Goal: Information Seeking & Learning: Stay updated

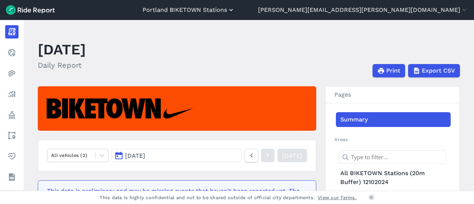
click at [235, 9] on button "Portland BIKETOWN Stations" at bounding box center [189, 10] width 92 height 9
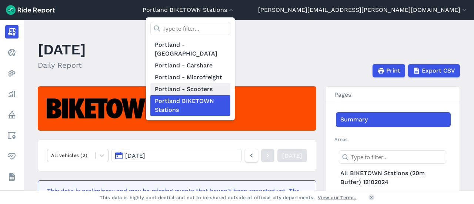
click at [230, 83] on link "Portland - Scooters" at bounding box center [190, 89] width 80 height 12
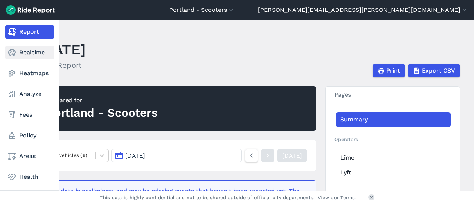
click at [18, 51] on link "Realtime" at bounding box center [29, 52] width 49 height 13
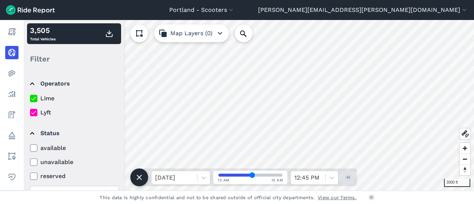
click at [38, 114] on label "Lyft" at bounding box center [74, 112] width 89 height 9
click at [30, 113] on input "Lyft" at bounding box center [30, 110] width 0 height 5
click at [296, 204] on html "[GEOGRAPHIC_DATA] - Scooters [GEOGRAPHIC_DATA] - BIKETOWN [GEOGRAPHIC_DATA] - […" at bounding box center [237, 102] width 474 height 204
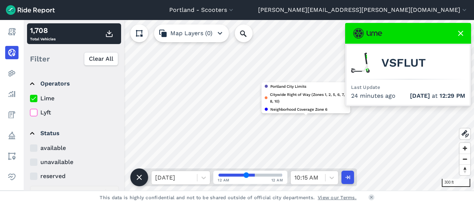
drag, startPoint x: 253, startPoint y: 174, endPoint x: 246, endPoint y: 173, distance: 6.7
click at [246, 174] on input "range" at bounding box center [251, 175] width 64 height 3
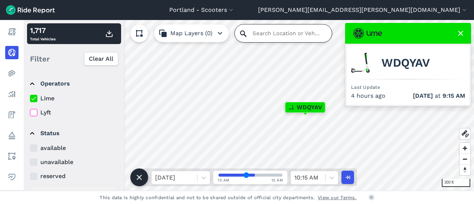
click at [249, 34] on input "Search Location or Vehicles" at bounding box center [283, 33] width 97 height 18
click at [459, 32] on icon at bounding box center [460, 33] width 9 height 9
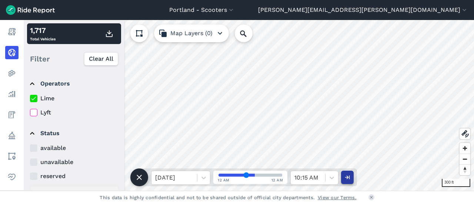
click at [347, 177] on use "button" at bounding box center [347, 178] width 5 height 4
type input "51"
click at [247, 30] on icon at bounding box center [243, 33] width 9 height 9
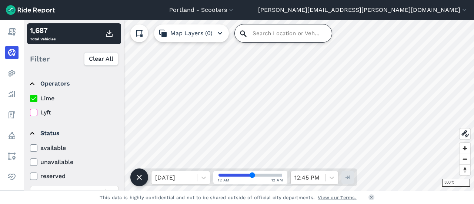
click at [253, 34] on input "Search Location or Vehicles" at bounding box center [283, 33] width 97 height 18
type input "wdq"
